Goal: Information Seeking & Learning: Learn about a topic

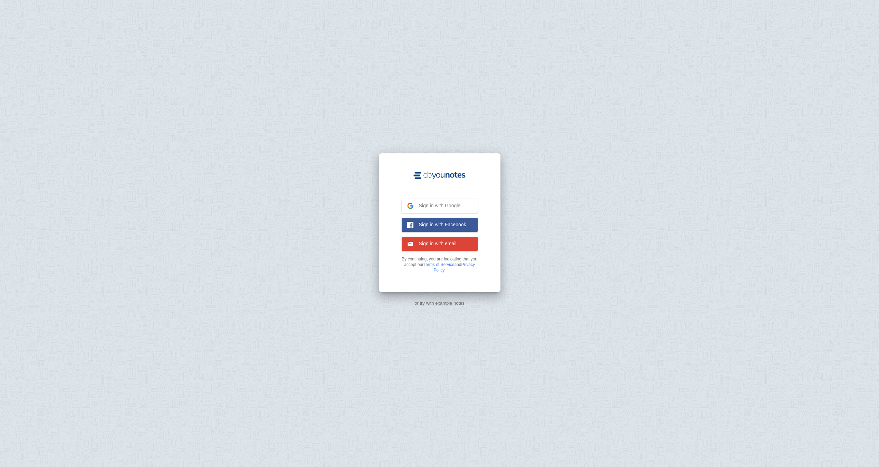
click at [432, 304] on link "or try with example notes" at bounding box center [440, 303] width 50 height 5
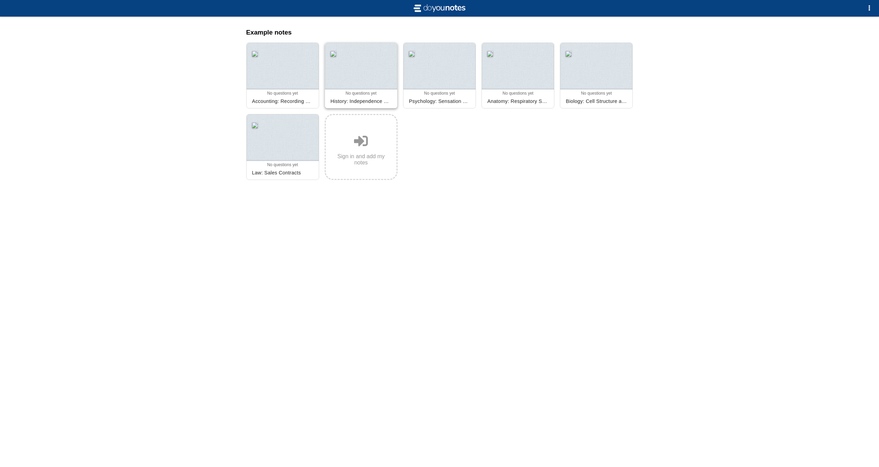
click at [349, 74] on div at bounding box center [361, 66] width 72 height 47
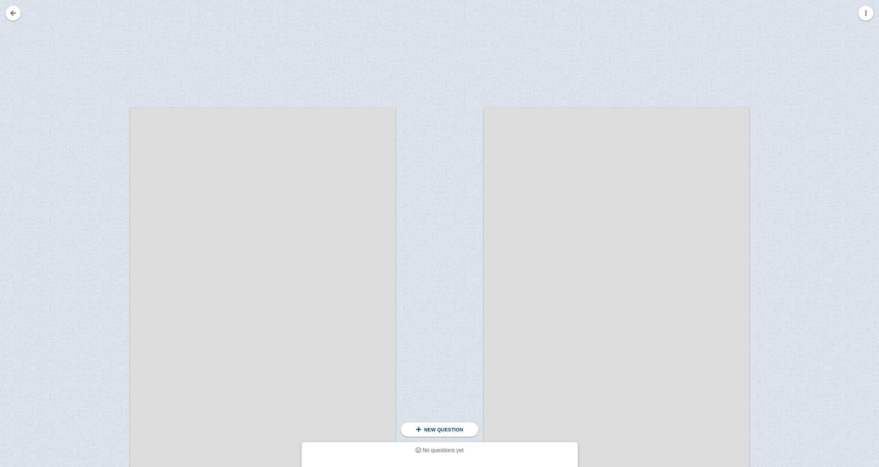
scroll to position [131, 0]
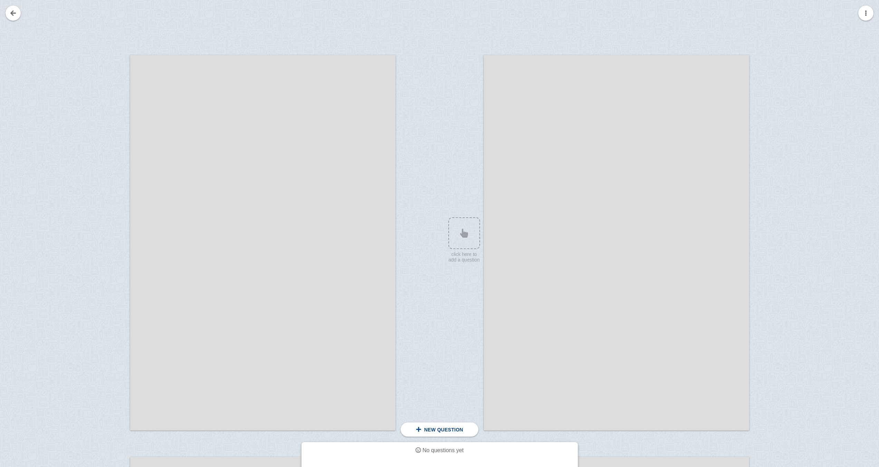
click at [543, 237] on div at bounding box center [616, 242] width 265 height 375
click at [451, 231] on div at bounding box center [461, 249] width 46 height 375
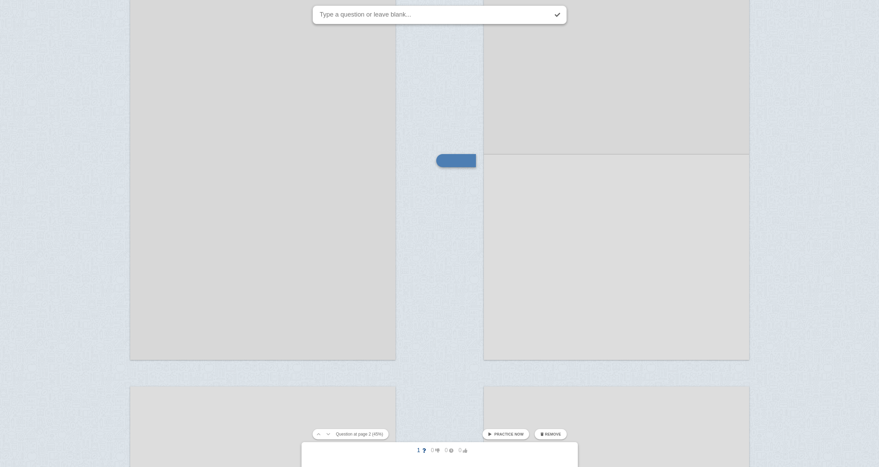
click at [550, 216] on div at bounding box center [616, 172] width 265 height 375
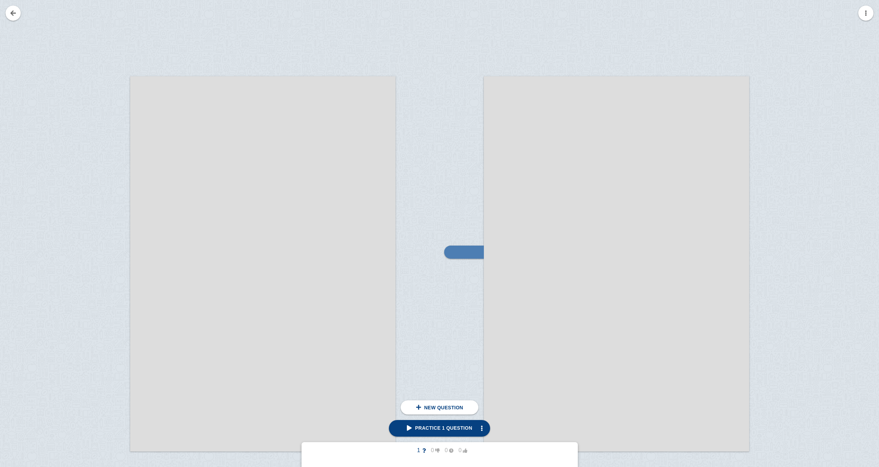
scroll to position [149, 0]
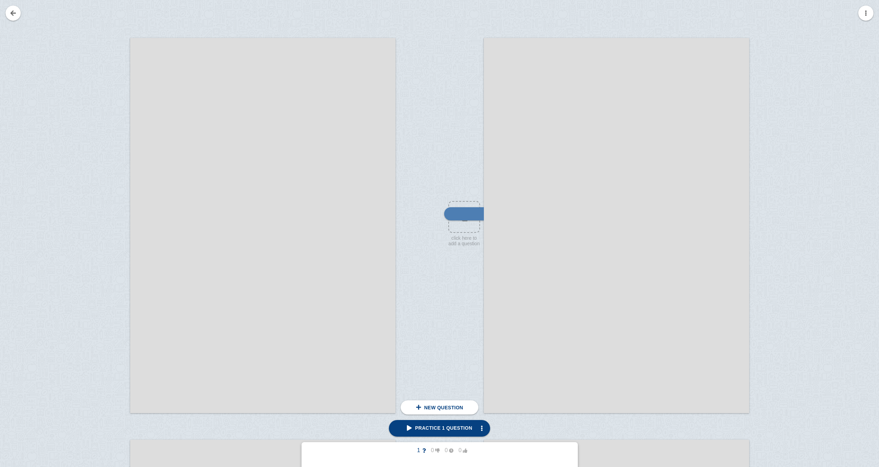
drag, startPoint x: 589, startPoint y: 220, endPoint x: 637, endPoint y: 224, distance: 48.5
click at [637, 224] on div at bounding box center [616, 225] width 265 height 375
click at [533, 235] on div at bounding box center [616, 225] width 265 height 375
click at [462, 186] on div at bounding box center [461, 232] width 46 height 375
checkbox input "true"
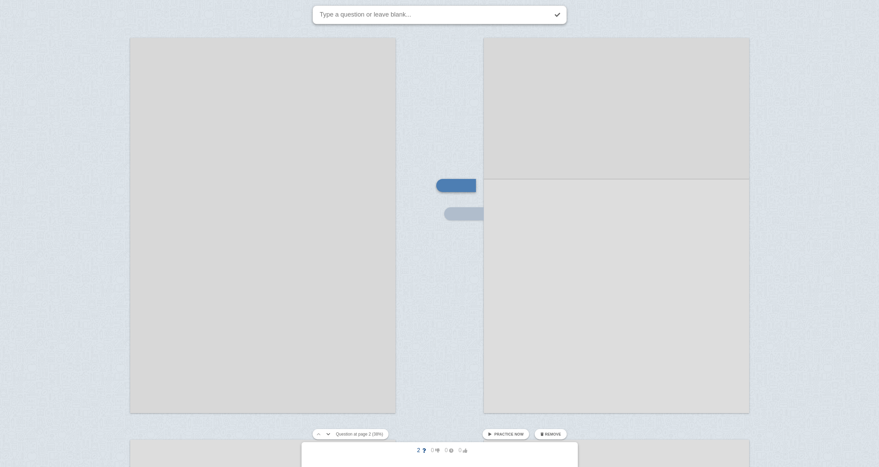
scroll to position [173, 0]
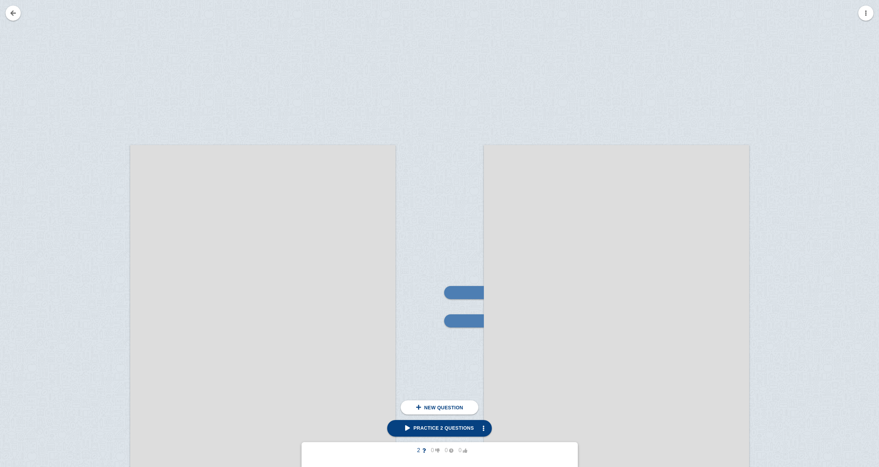
scroll to position [59, 0]
